Goal: Check status

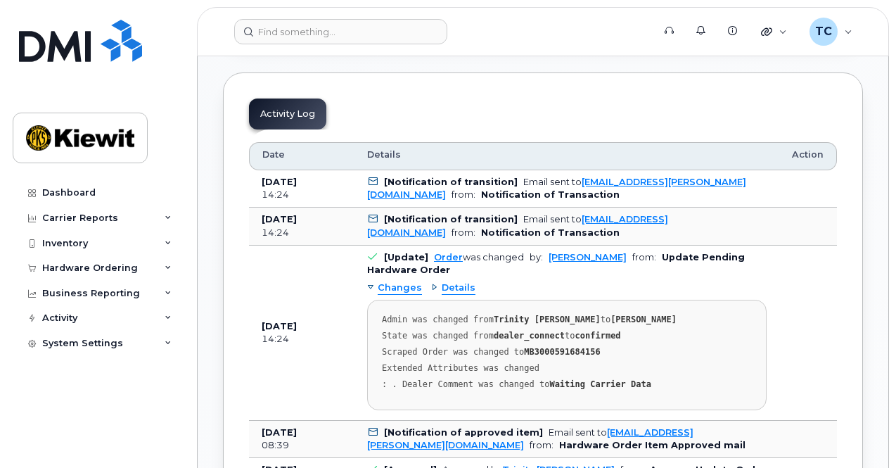
scroll to position [1067, 0]
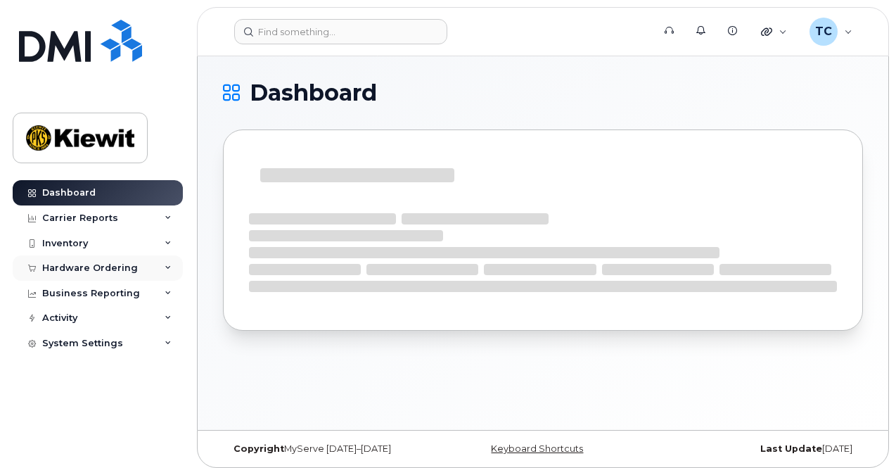
click at [74, 269] on div "Hardware Ordering" at bounding box center [90, 267] width 96 height 11
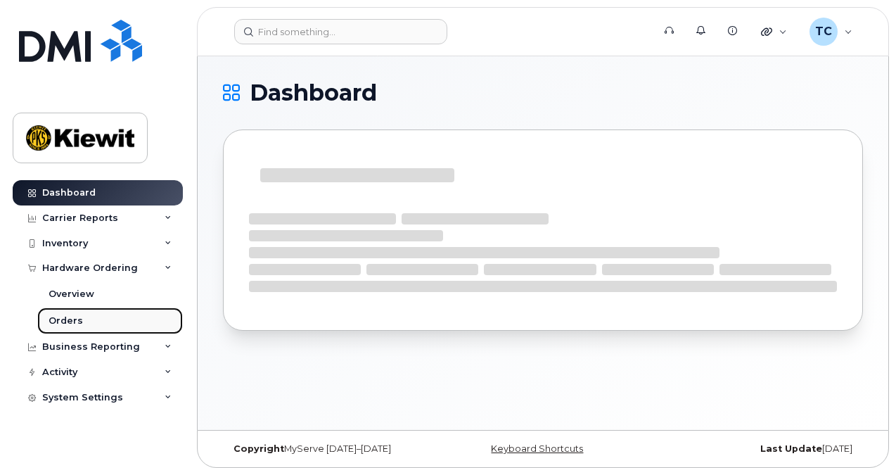
click at [65, 313] on link "Orders" at bounding box center [110, 320] width 146 height 27
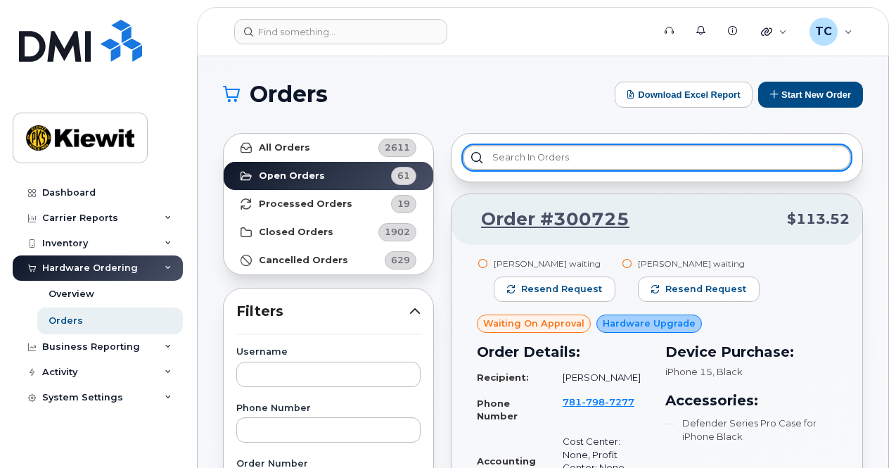
click at [536, 146] on input "text" at bounding box center [657, 157] width 388 height 25
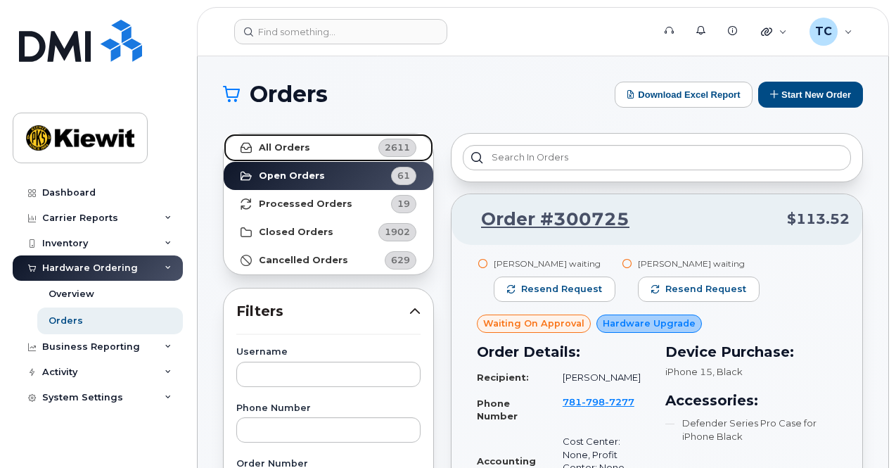
click at [308, 143] on link "All Orders 2611" at bounding box center [329, 148] width 210 height 28
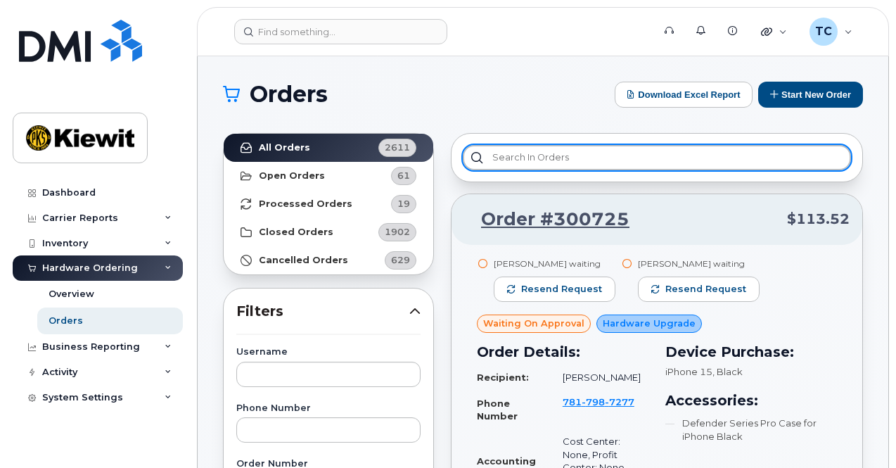
click at [633, 155] on input "text" at bounding box center [657, 157] width 388 height 25
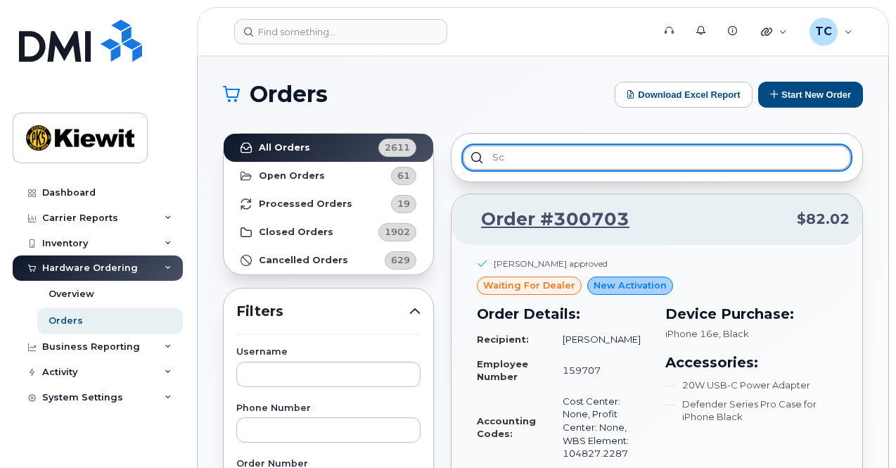
type input "s"
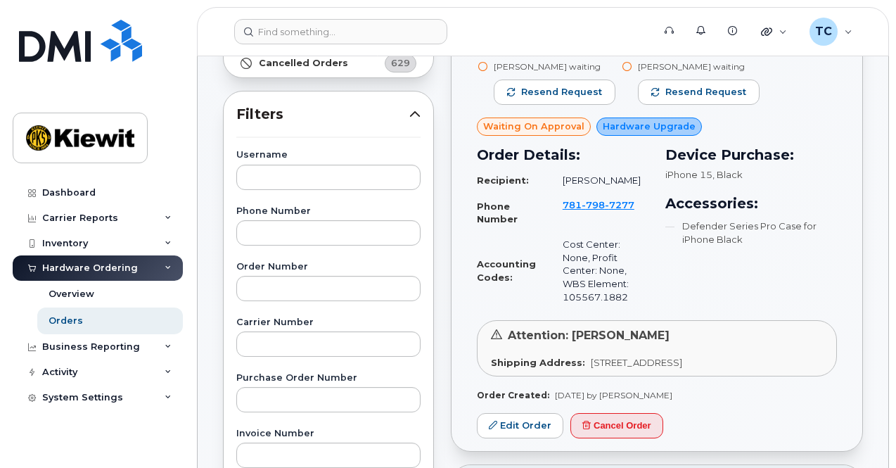
scroll to position [211, 0]
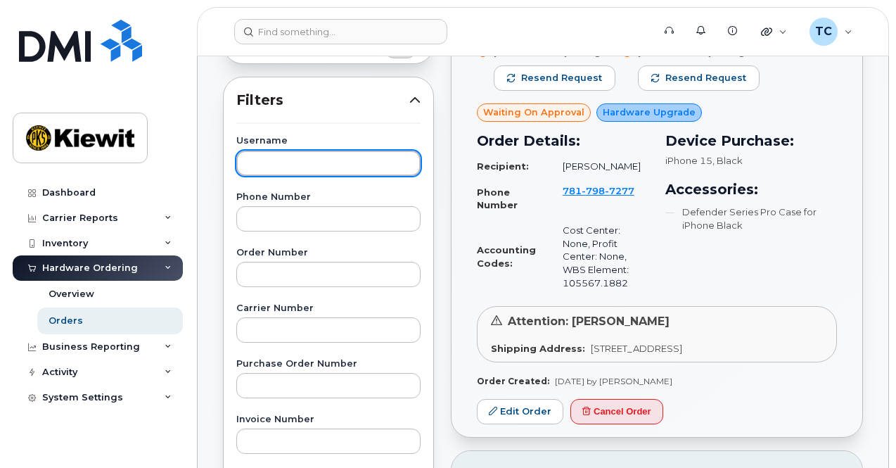
click at [297, 169] on input "text" at bounding box center [328, 163] width 184 height 25
type input "[PERSON_NAME]"
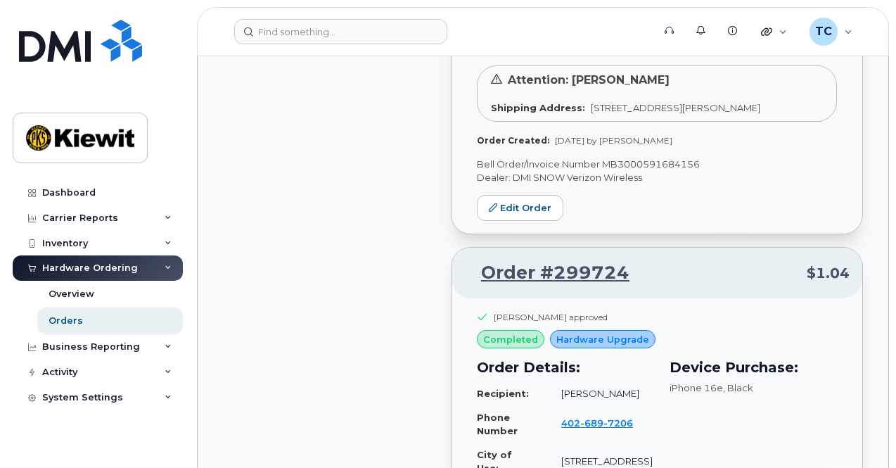
scroll to position [914, 0]
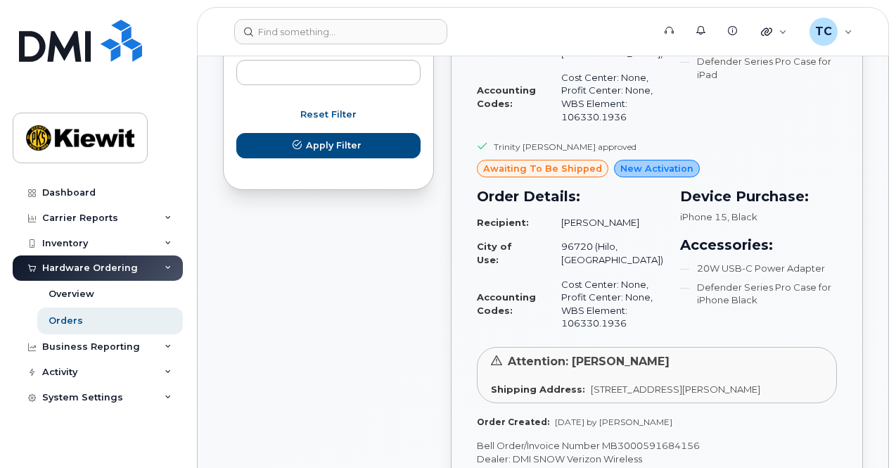
click at [535, 167] on span "awaiting to be shipped" at bounding box center [542, 168] width 119 height 13
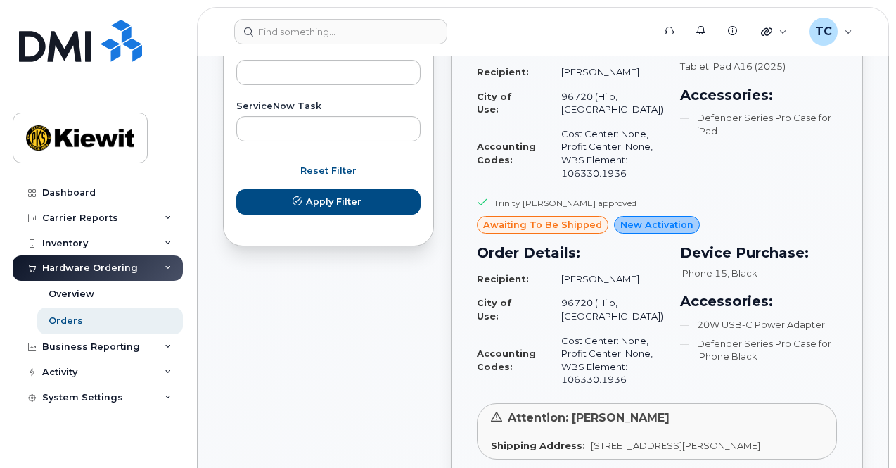
scroll to position [703, 0]
